Goal: Check status: Check status

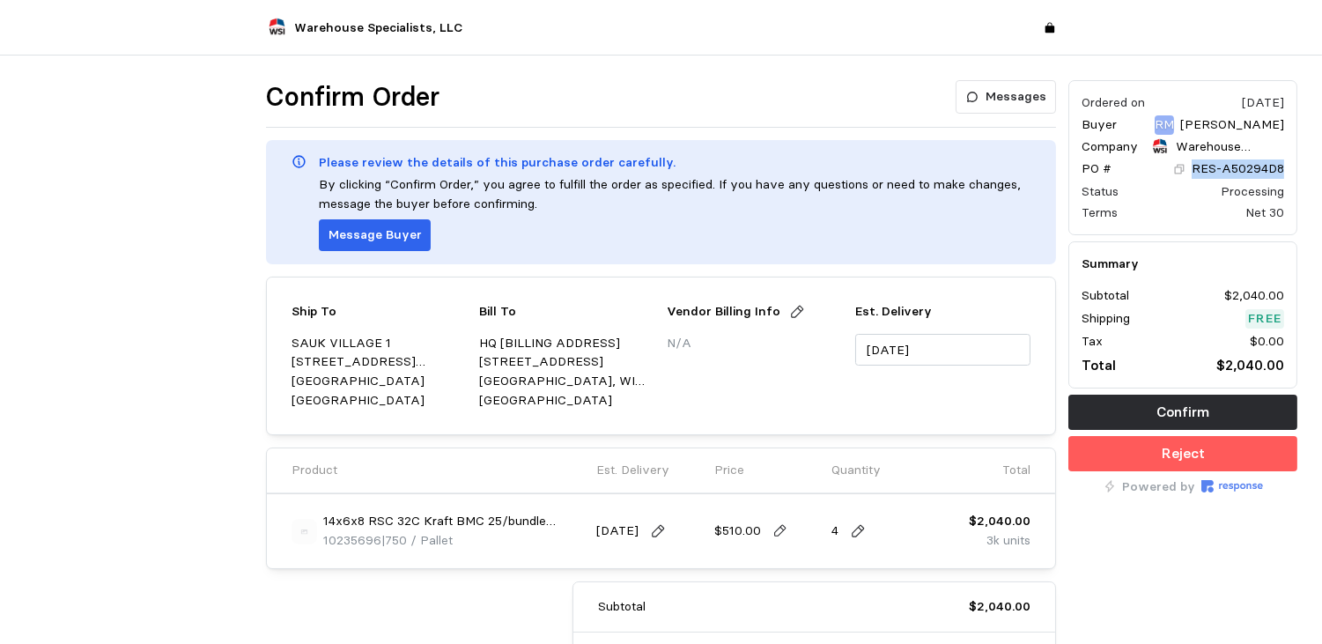
drag, startPoint x: 1286, startPoint y: 165, endPoint x: 1196, endPoint y: 165, distance: 89.8
click at [1196, 165] on div "Ordered on [DATE] Buyer RM [PERSON_NAME] Company Warehouse Specialists, LLC PO …" at bounding box center [1182, 157] width 229 height 155
copy p "RES-A50294D8"
click at [1232, 549] on div "Ordered on [DATE] Buyer RM [PERSON_NAME] Company Warehouse Specialists, LLC PO …" at bounding box center [1182, 431] width 241 height 715
drag, startPoint x: 381, startPoint y: 543, endPoint x: 319, endPoint y: 548, distance: 61.8
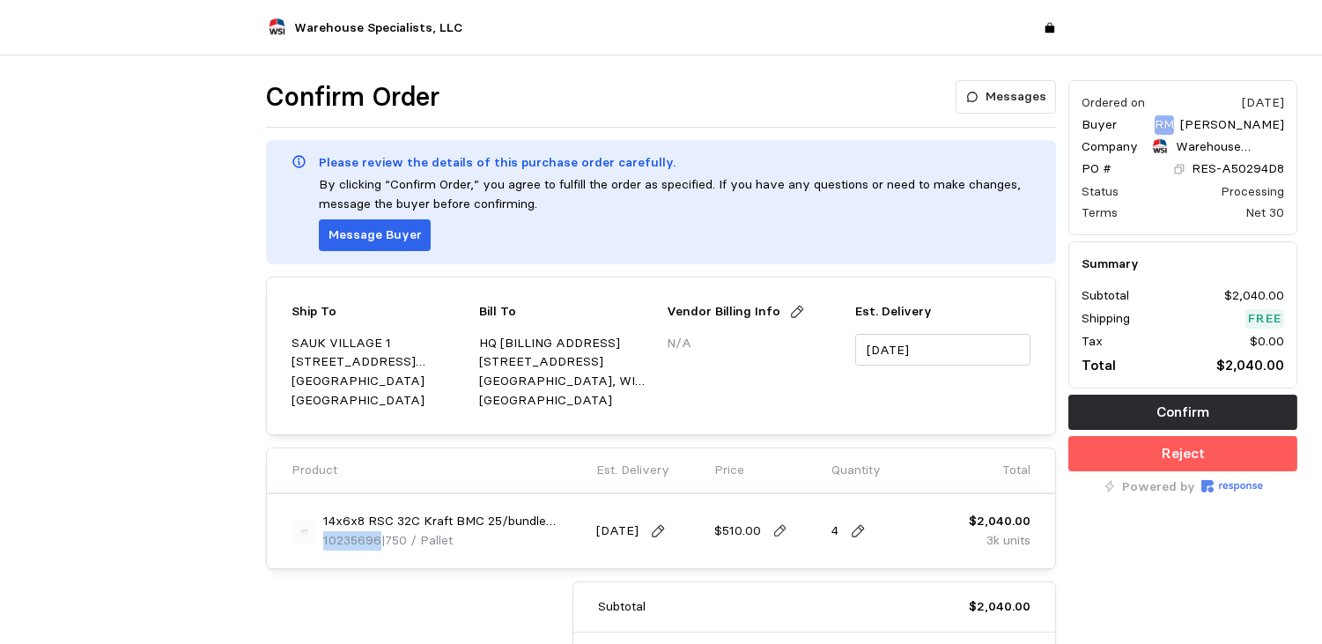
click at [319, 548] on div "14x6x8 RSC 32C Kraft BMC 25/bundle 750/pallet 10235696 | 750 / Pallet" at bounding box center [438, 531] width 293 height 38
copy span "10235696"
click at [122, 402] on div at bounding box center [138, 431] width 241 height 715
drag, startPoint x: 381, startPoint y: 540, endPoint x: 323, endPoint y: 540, distance: 57.3
click at [323, 540] on p "10235696 | 750 / Pallet" at bounding box center [387, 540] width 129 height 19
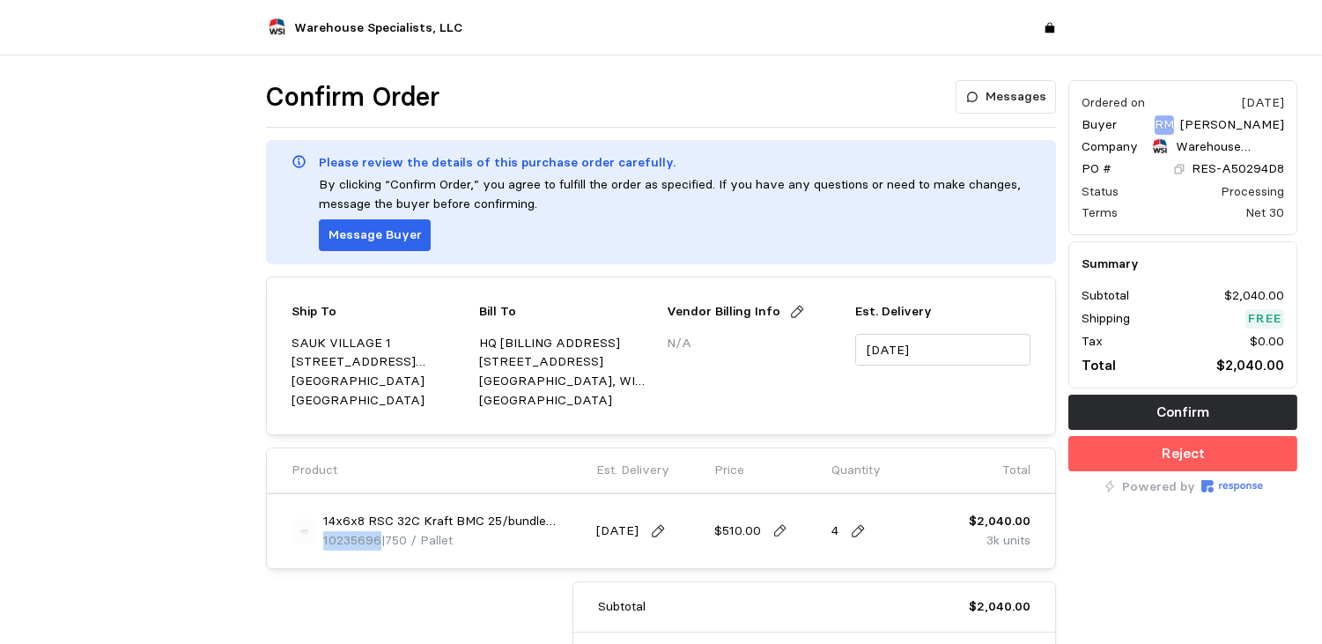
copy span "10235696"
click at [1222, 536] on div "Ordered on [DATE] Buyer RM [PERSON_NAME] Company Warehouse Specialists, LLC PO …" at bounding box center [1182, 431] width 241 height 715
